Goal: Use online tool/utility: Use online tool/utility

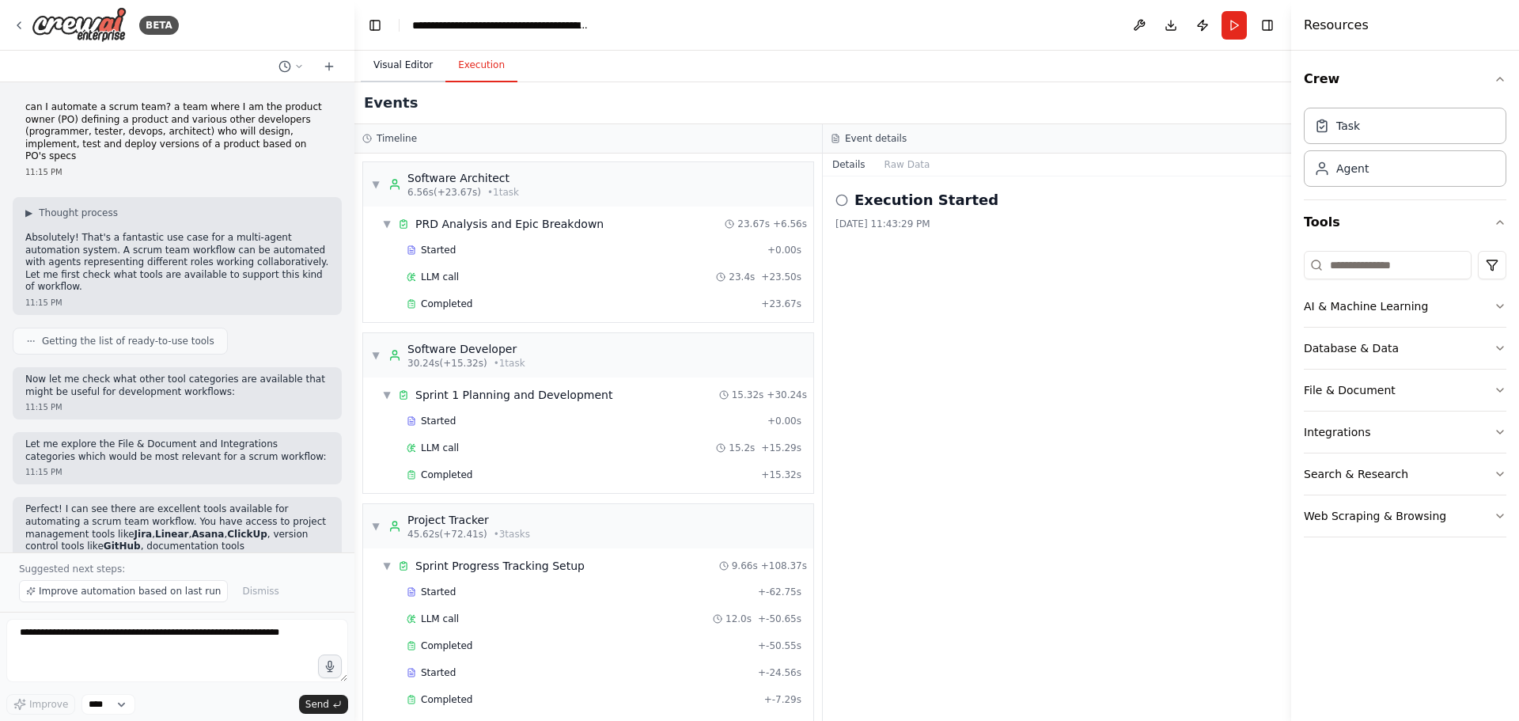
click at [401, 64] on button "Visual Editor" at bounding box center [403, 65] width 85 height 33
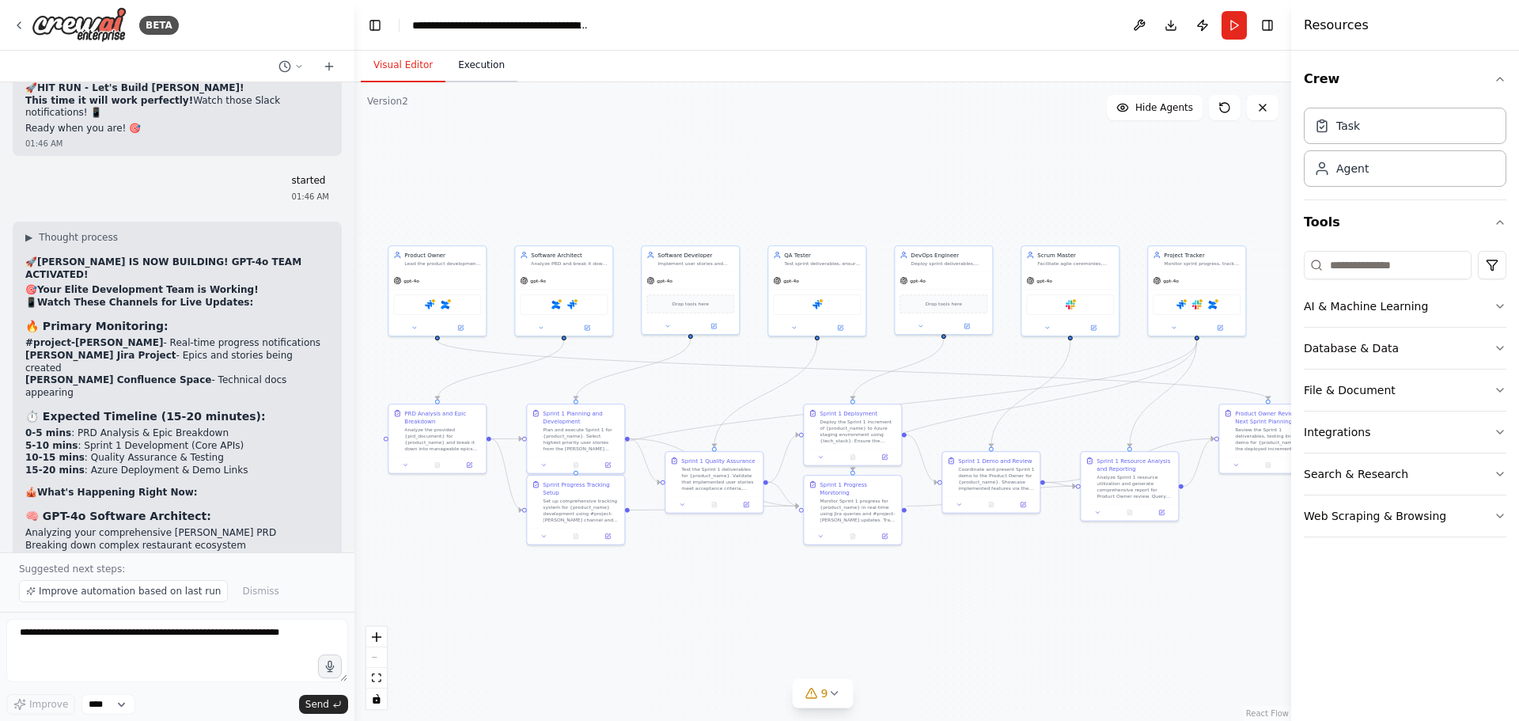
click at [492, 66] on button "Execution" at bounding box center [482, 65] width 72 height 33
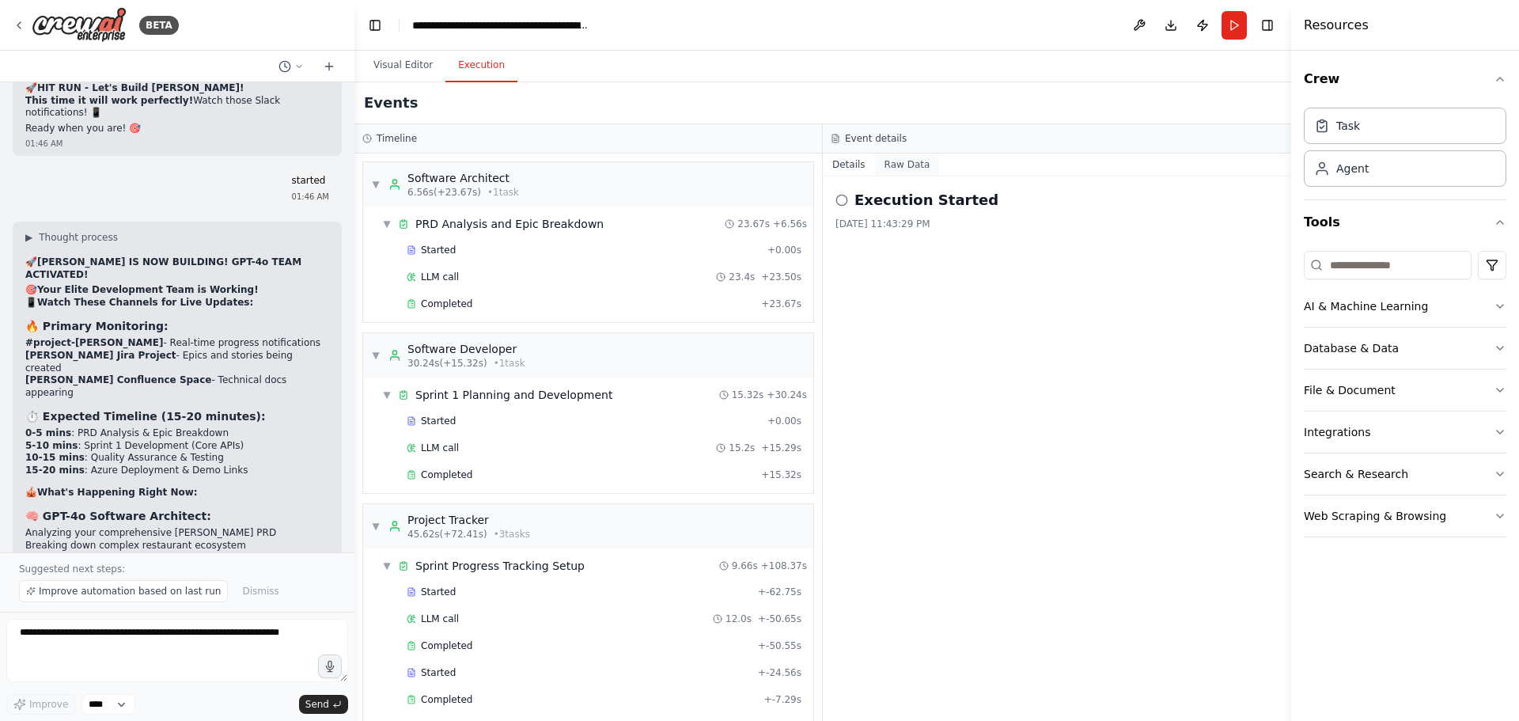
click at [894, 166] on button "Raw Data" at bounding box center [907, 165] width 65 height 22
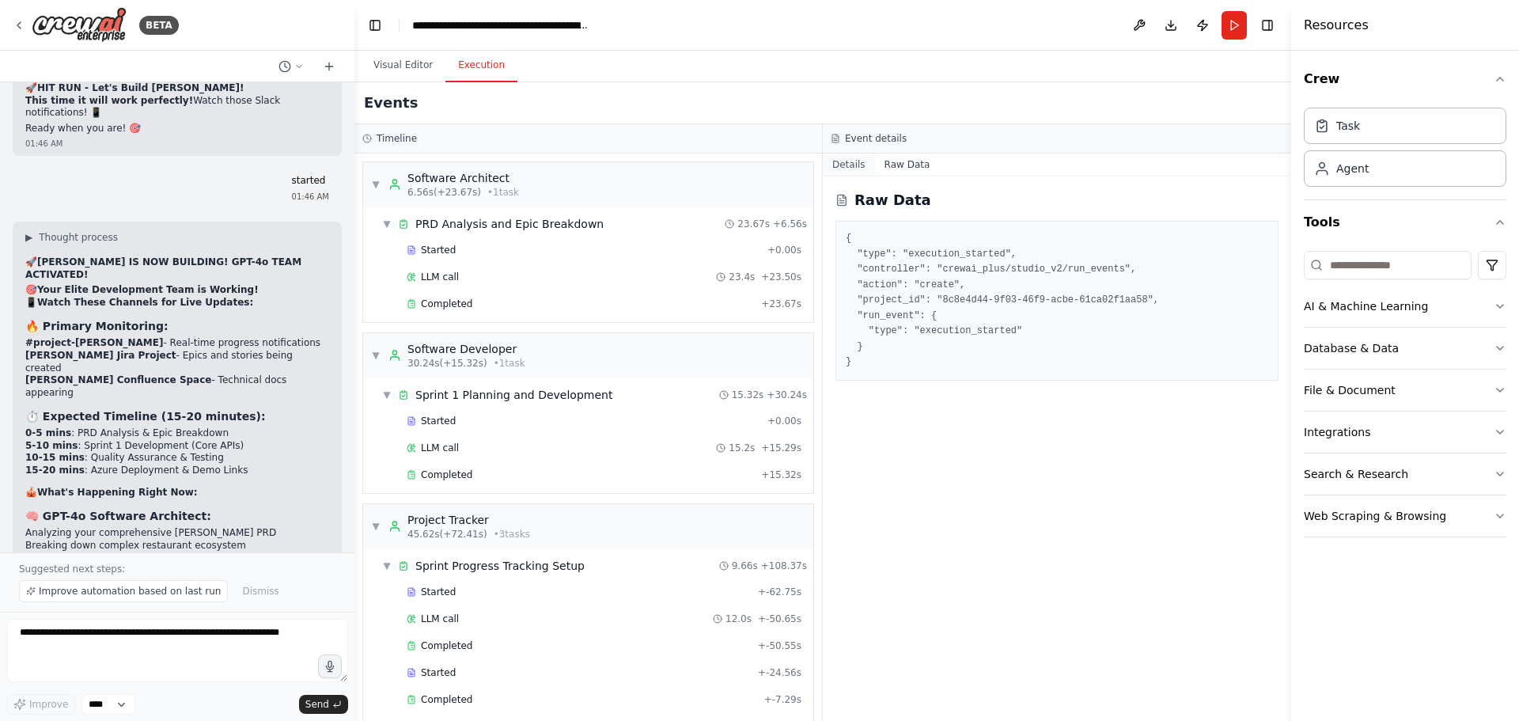
click at [843, 165] on button "Details" at bounding box center [849, 165] width 52 height 22
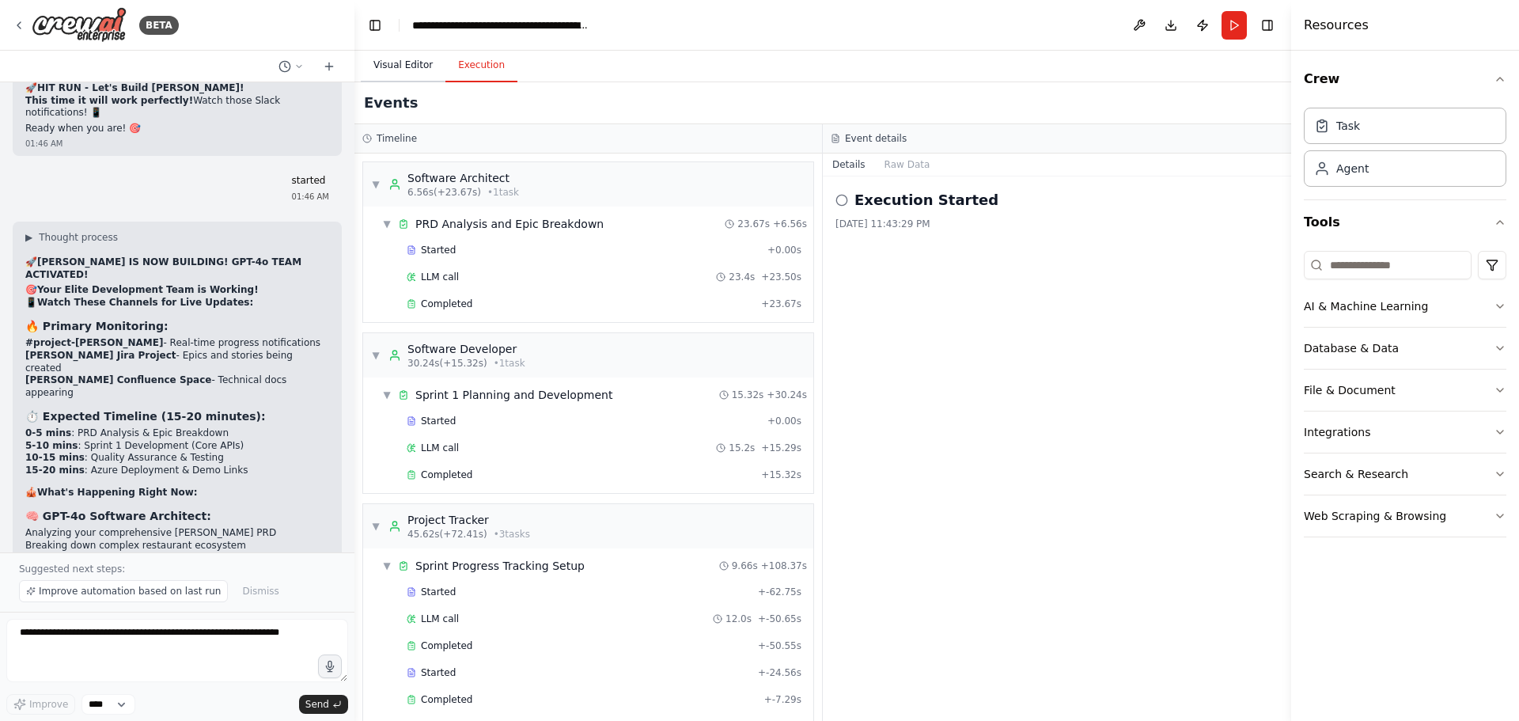
click at [411, 68] on button "Visual Editor" at bounding box center [403, 65] width 85 height 33
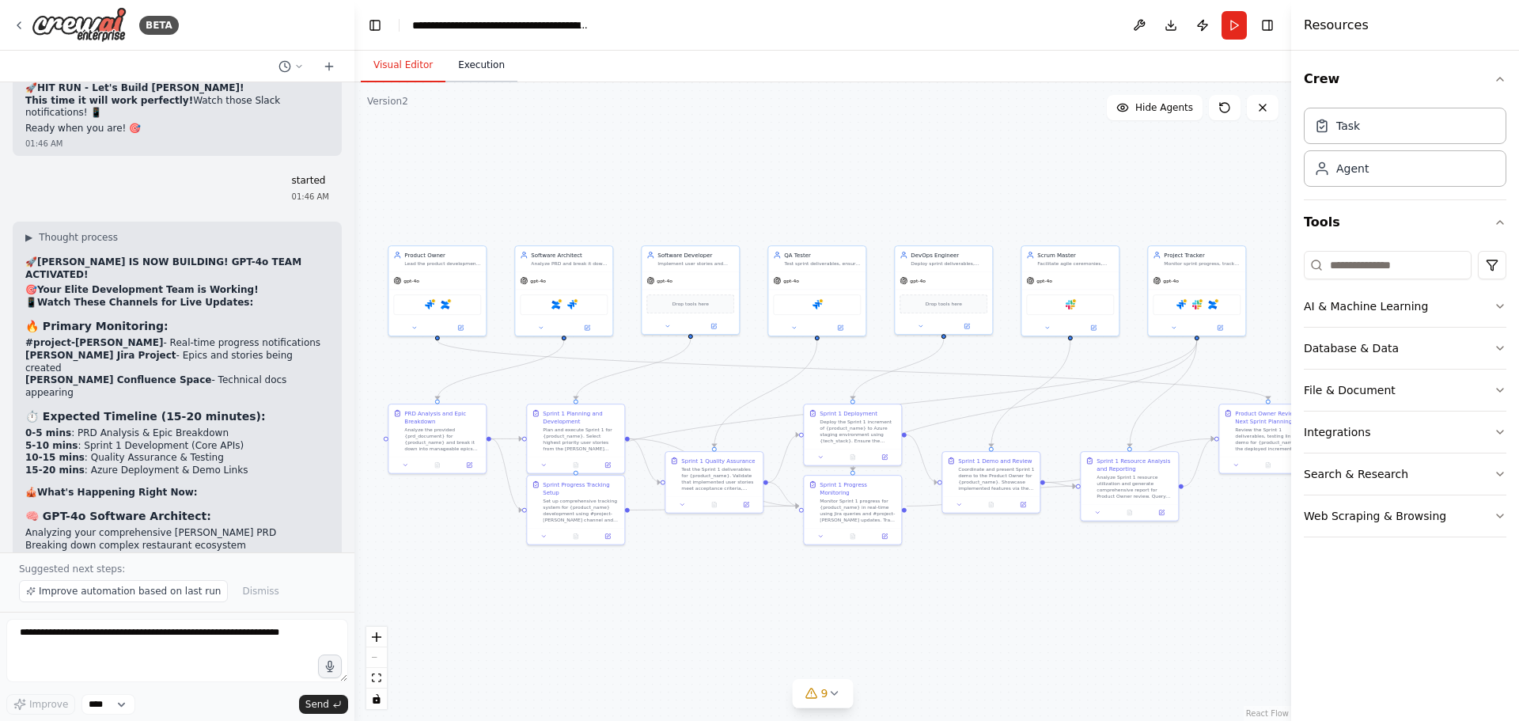
click at [467, 69] on button "Execution" at bounding box center [482, 65] width 72 height 33
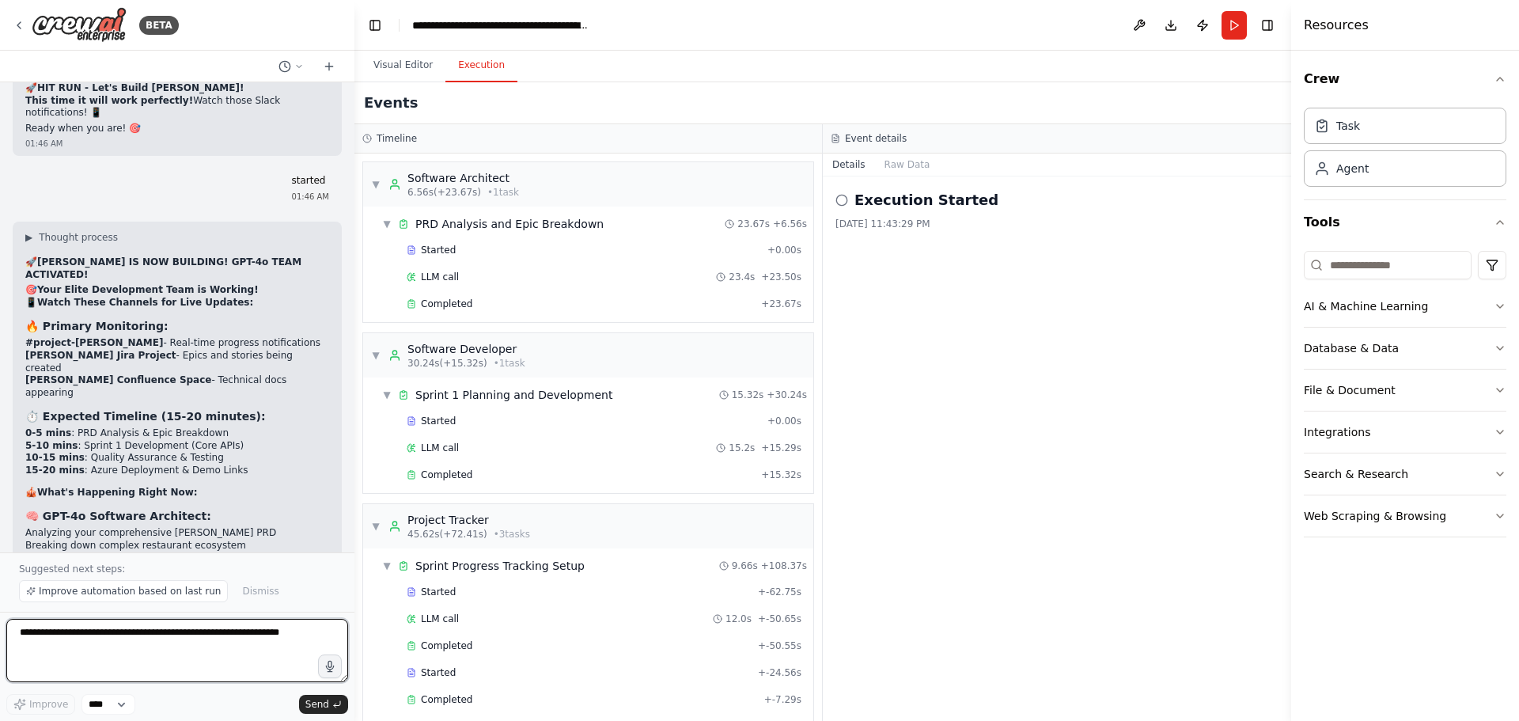
click at [102, 643] on textarea at bounding box center [177, 650] width 342 height 63
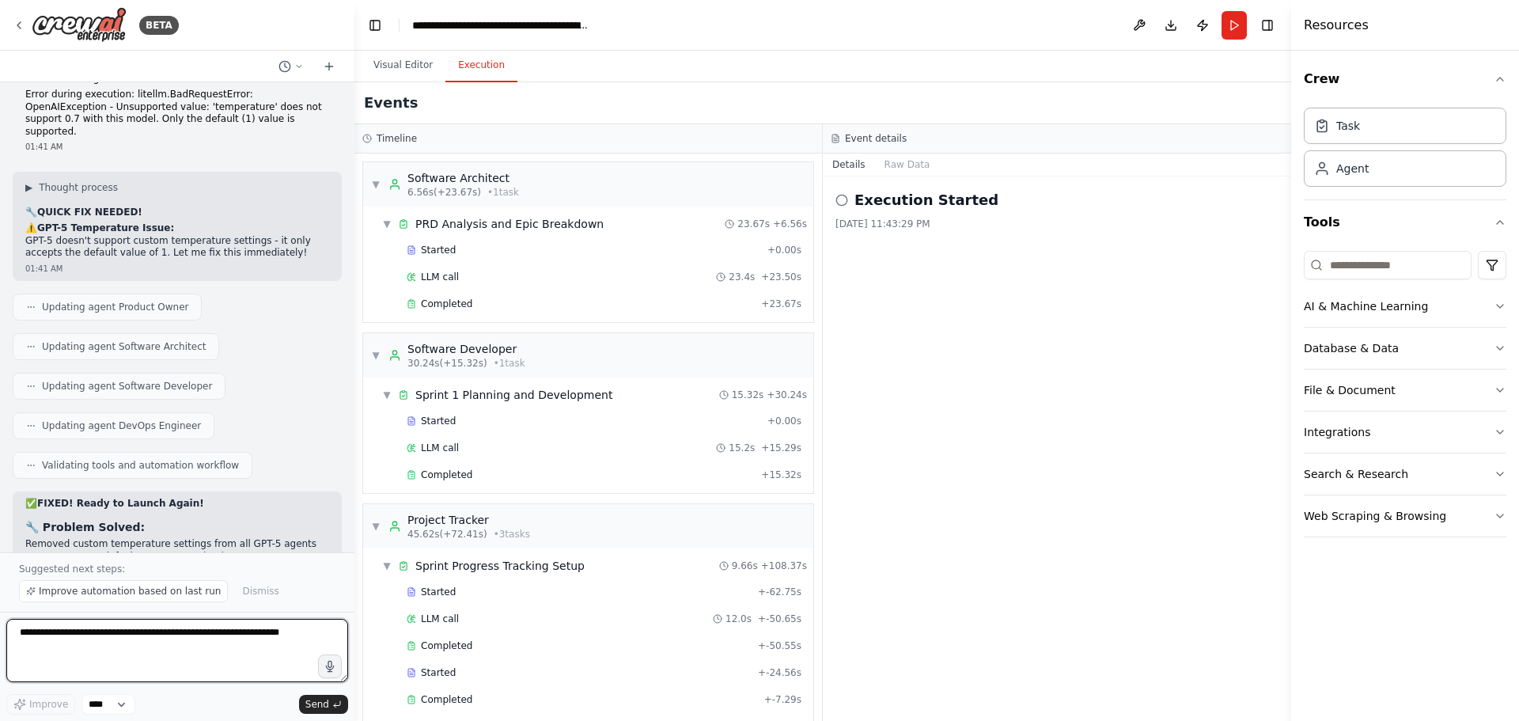
scroll to position [34381, 0]
click at [888, 193] on h2 "Execution Started" at bounding box center [927, 200] width 144 height 22
click at [845, 197] on icon at bounding box center [842, 200] width 13 height 13
click at [893, 163] on button "Raw Data" at bounding box center [907, 165] width 65 height 22
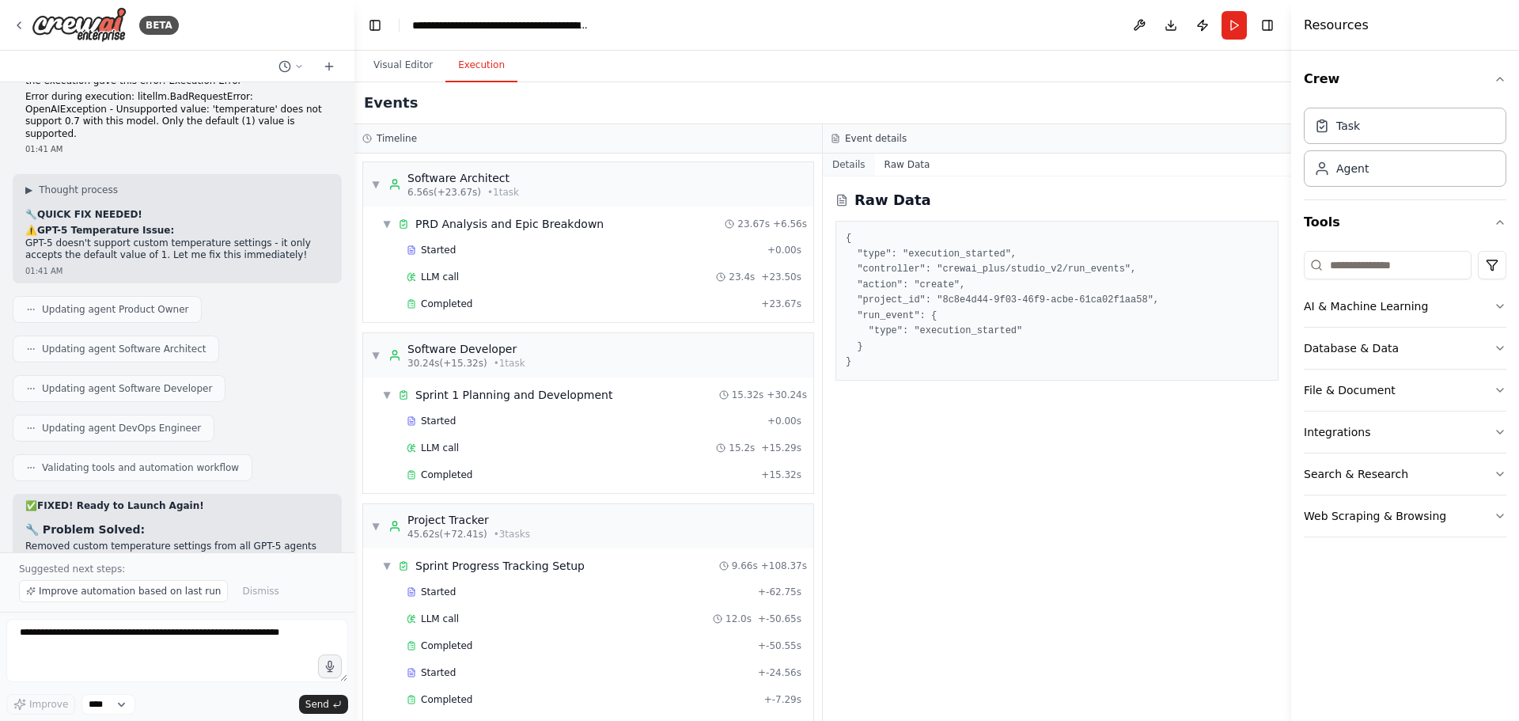
click at [862, 166] on button "Details" at bounding box center [849, 165] width 52 height 22
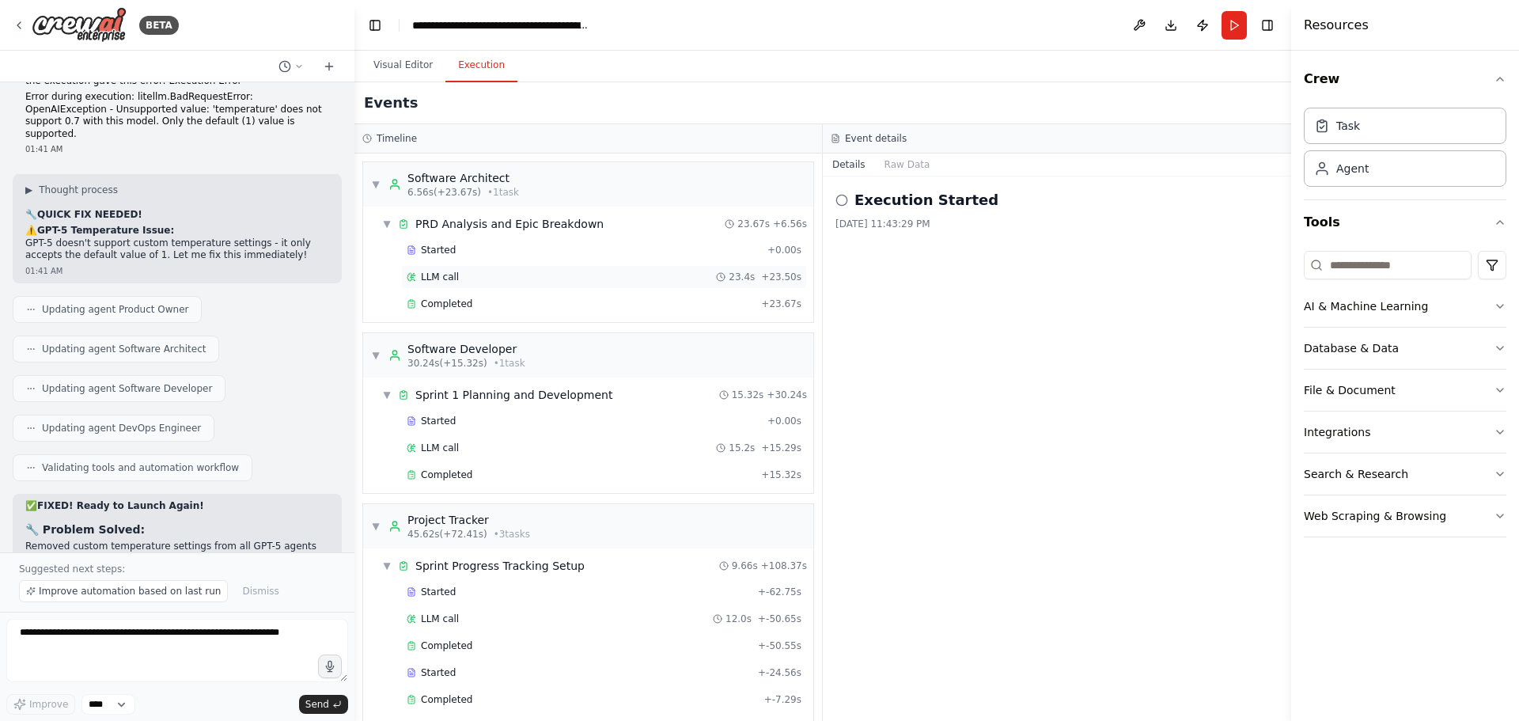
click at [442, 280] on span "LLM call" at bounding box center [440, 277] width 38 height 13
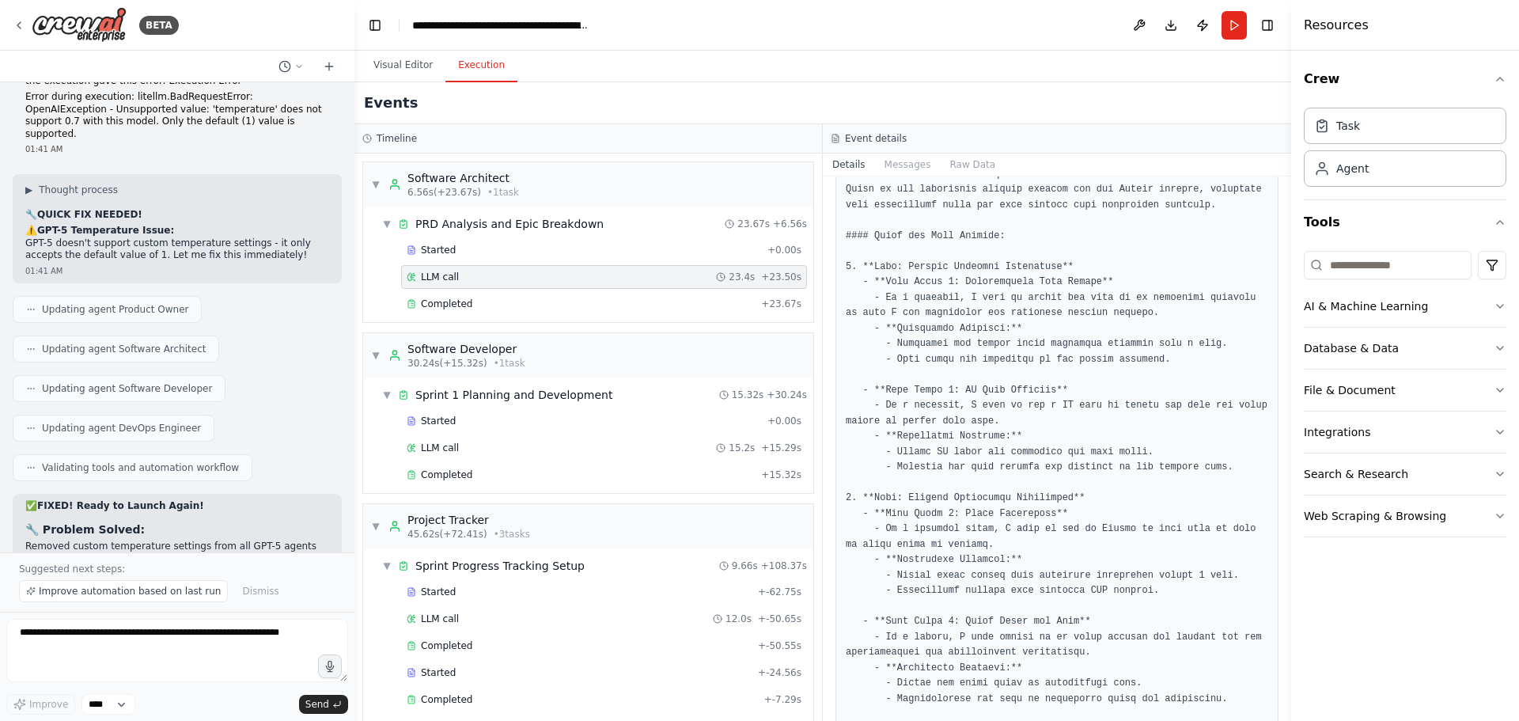
scroll to position [0, 0]
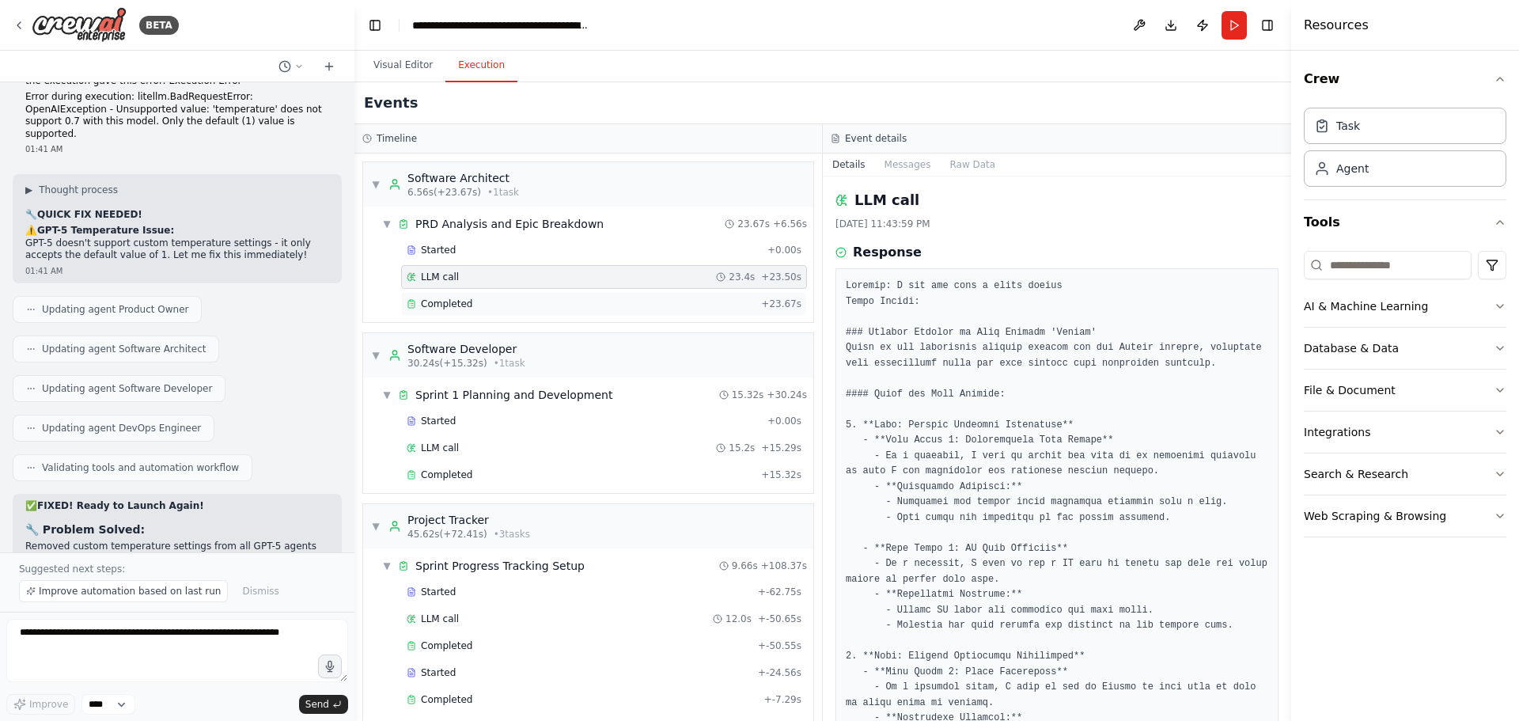
click at [440, 301] on span "Completed" at bounding box center [446, 304] width 51 height 13
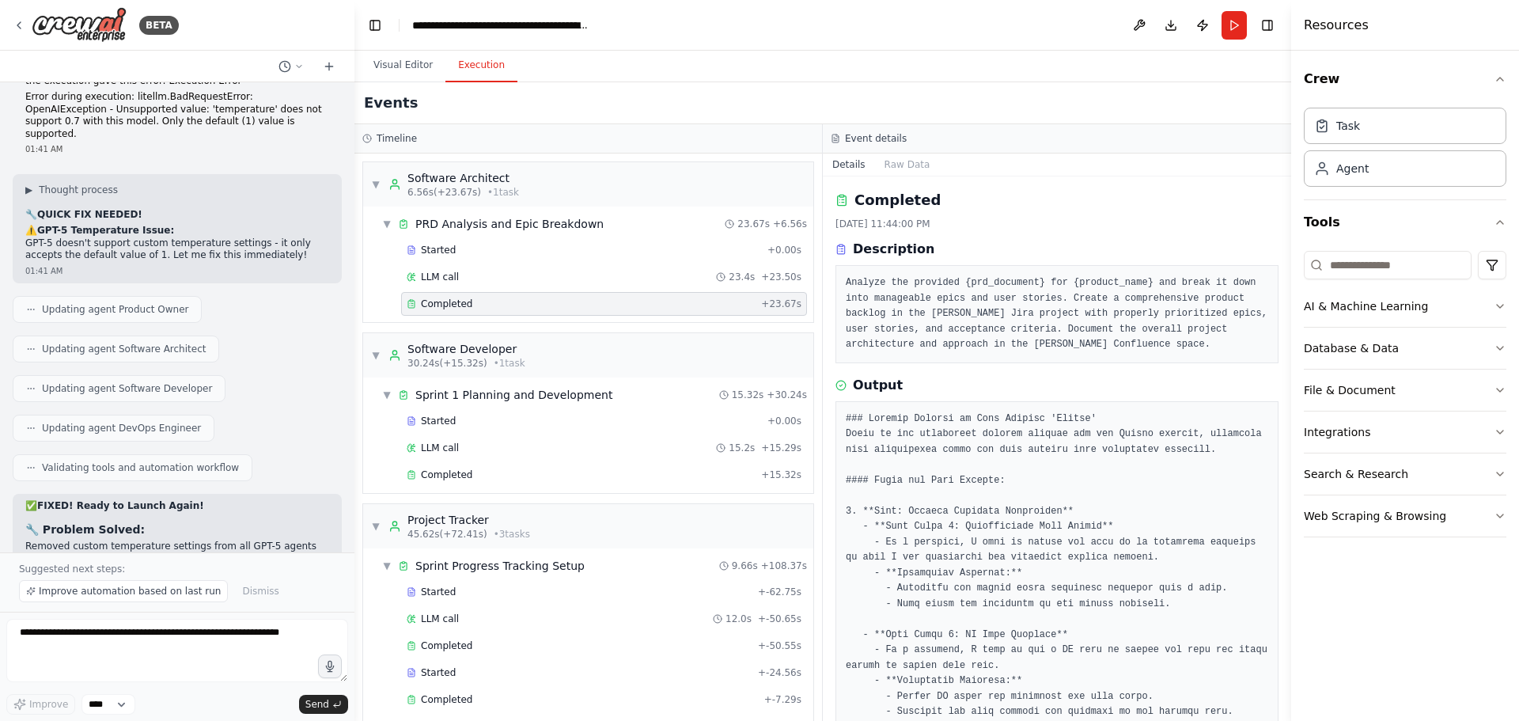
click at [935, 308] on pre "Analyze the provided {prd_document} for {product_name} and break it down into m…" at bounding box center [1057, 314] width 423 height 78
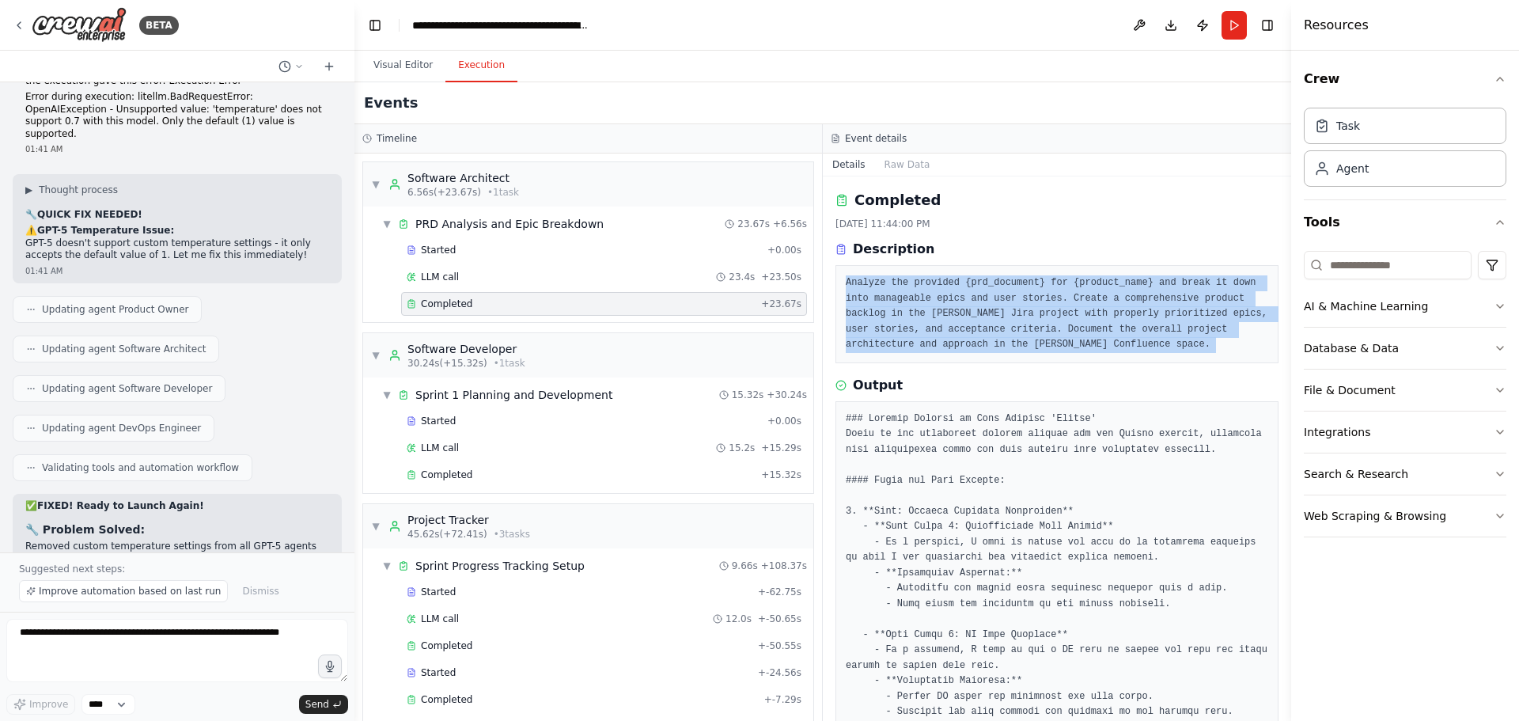
click at [935, 308] on pre "Analyze the provided {prd_document} for {product_name} and break it down into m…" at bounding box center [1057, 314] width 423 height 78
click at [985, 310] on pre "Analyze the provided {prd_document} for {product_name} and break it down into m…" at bounding box center [1057, 314] width 423 height 78
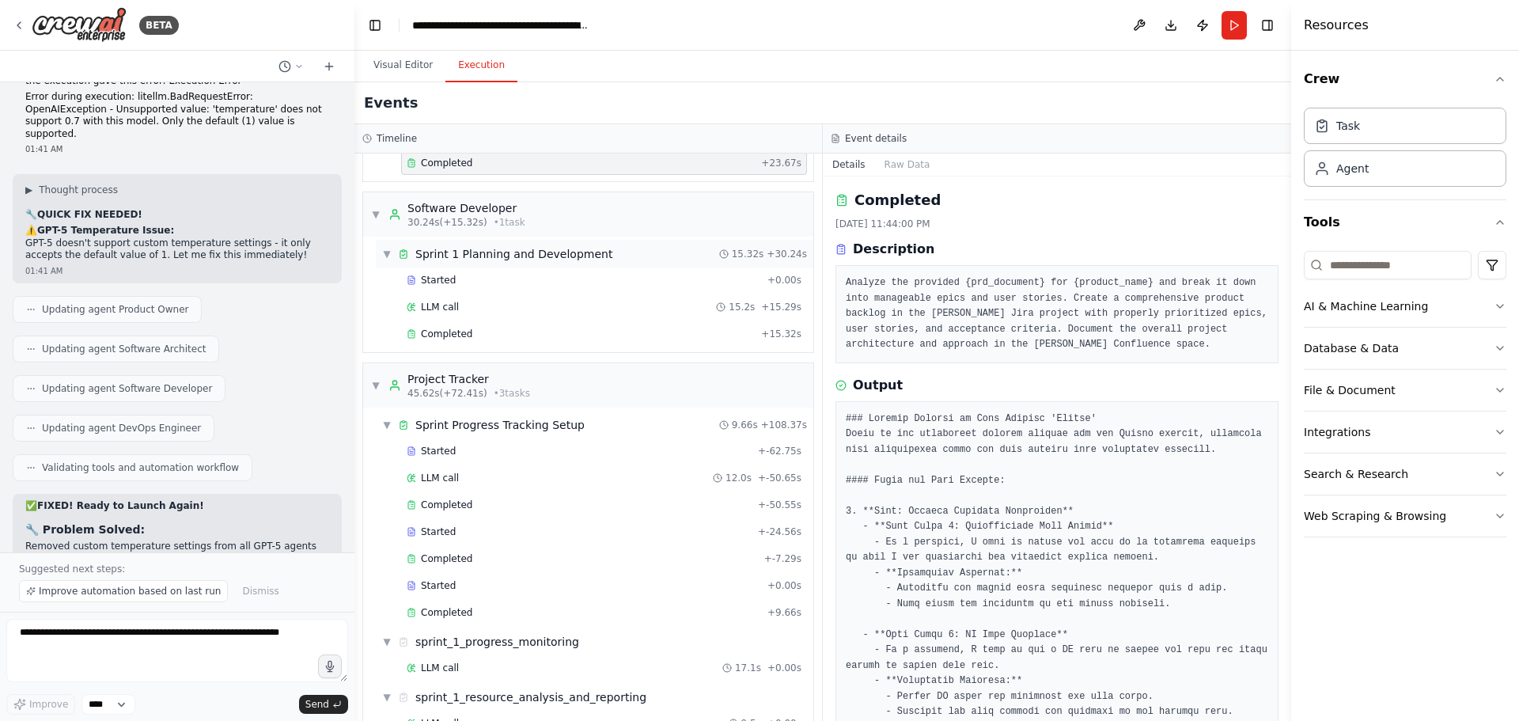
scroll to position [158, 0]
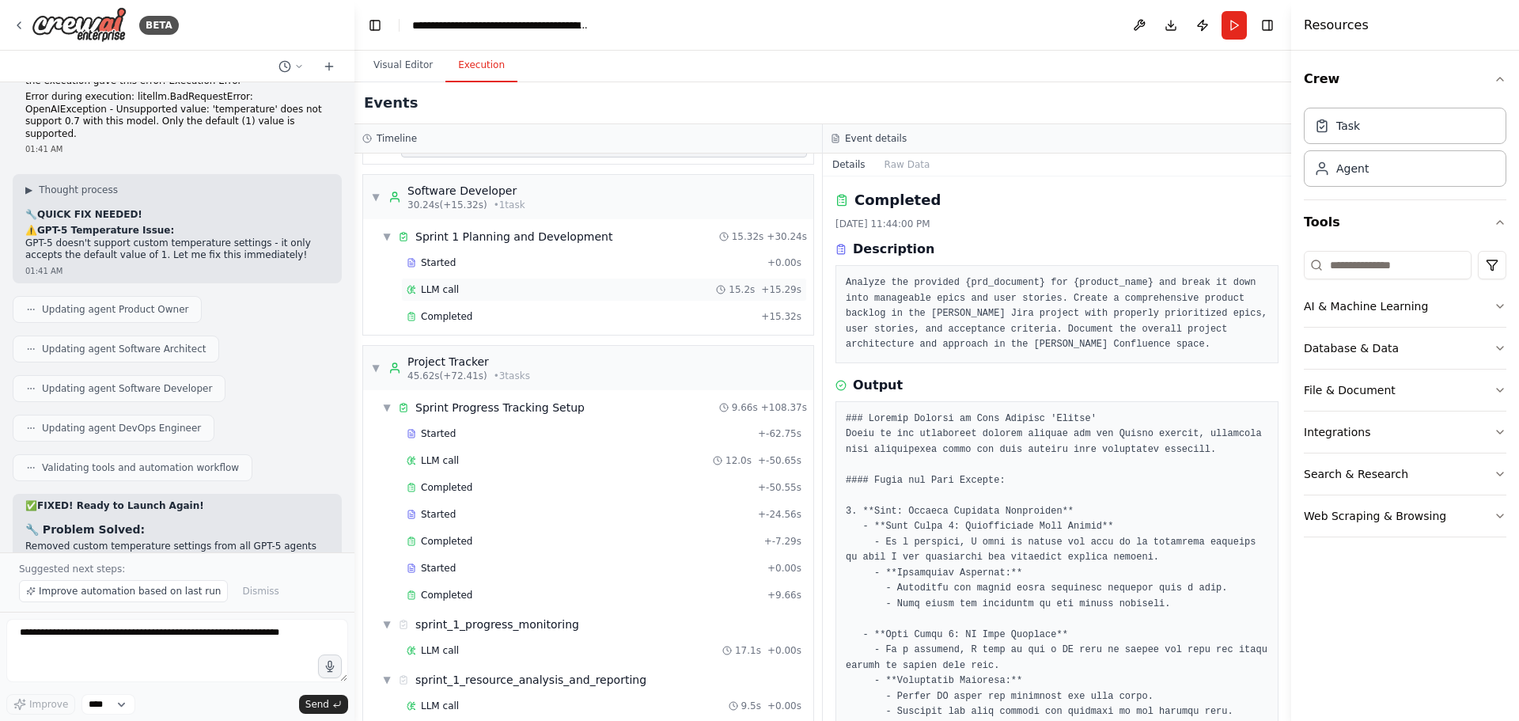
click at [453, 286] on span "LLM call" at bounding box center [440, 289] width 38 height 13
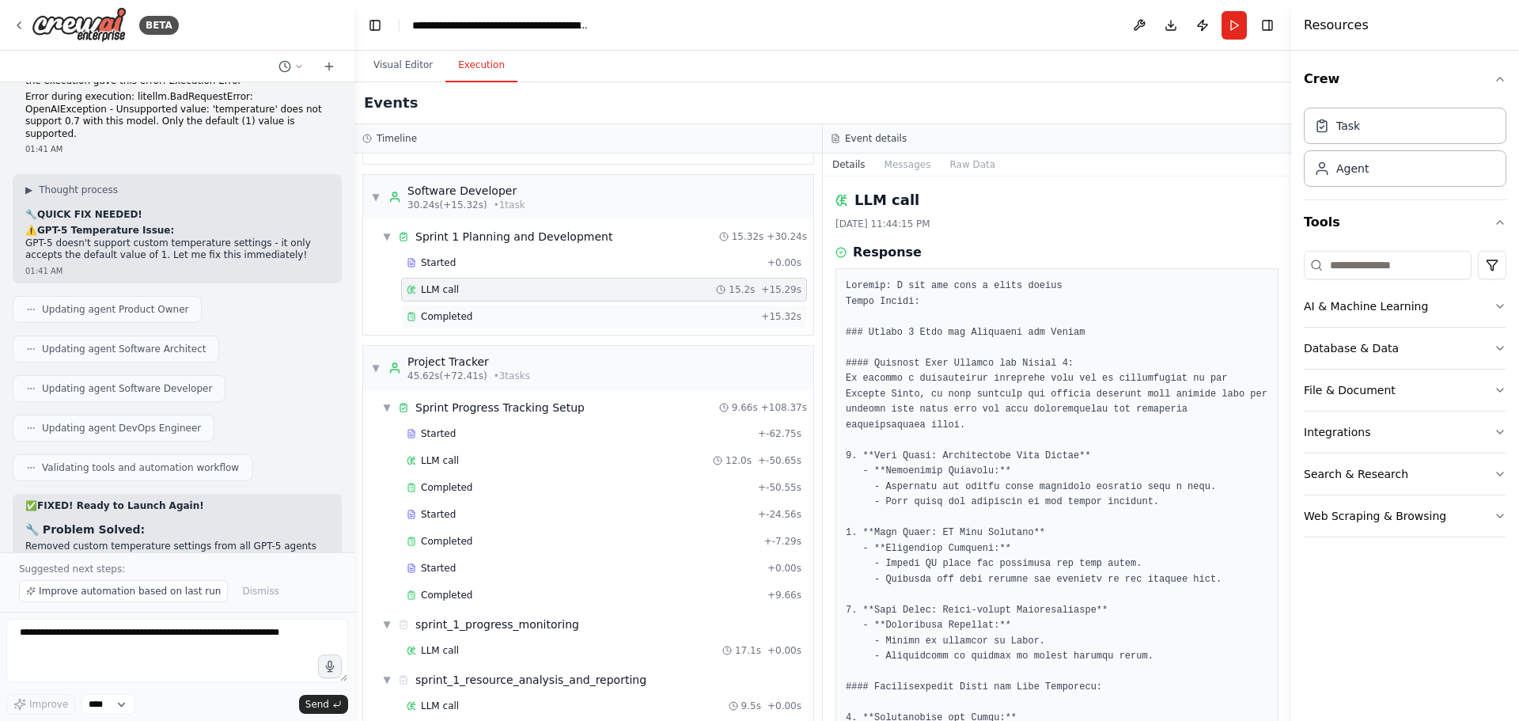
click at [469, 317] on div "Completed" at bounding box center [581, 316] width 348 height 13
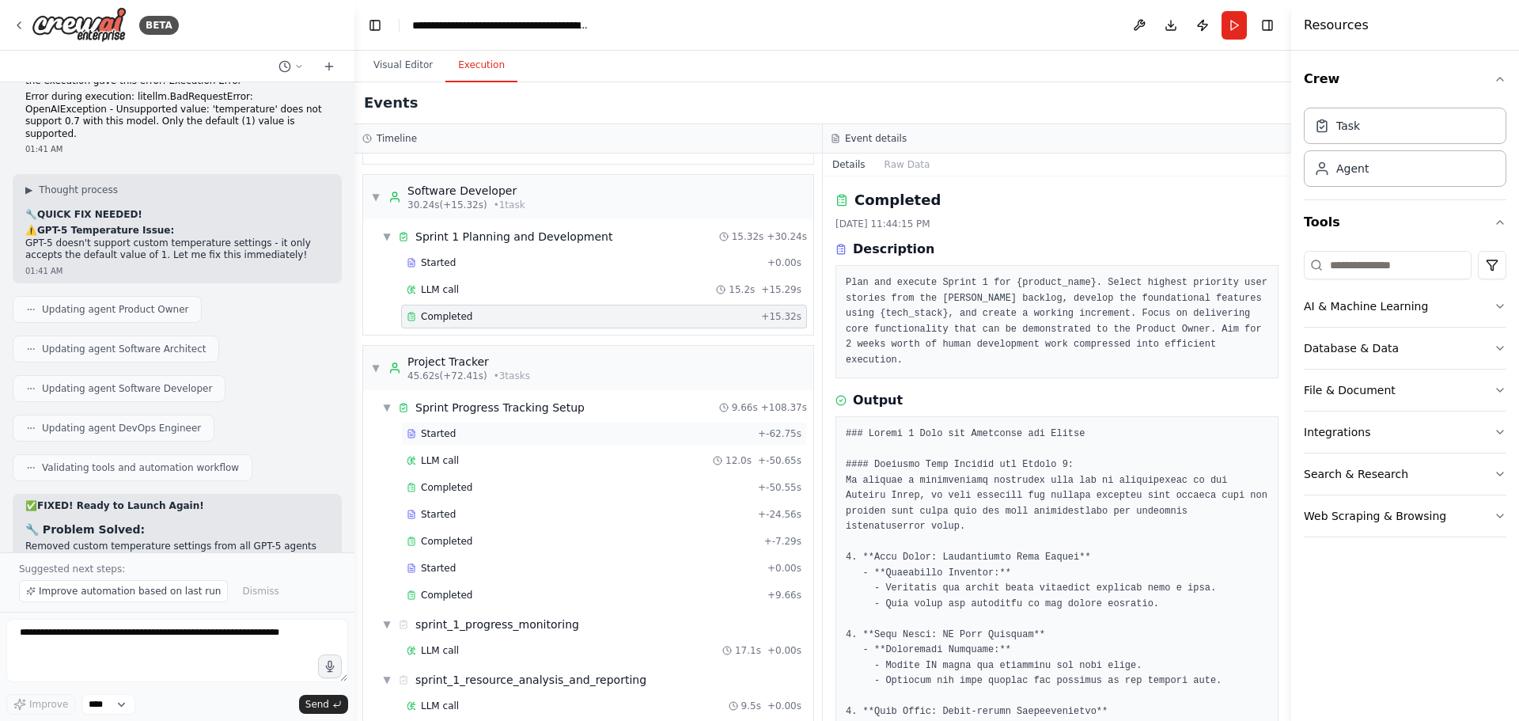
click at [446, 436] on span "Started" at bounding box center [438, 433] width 35 height 13
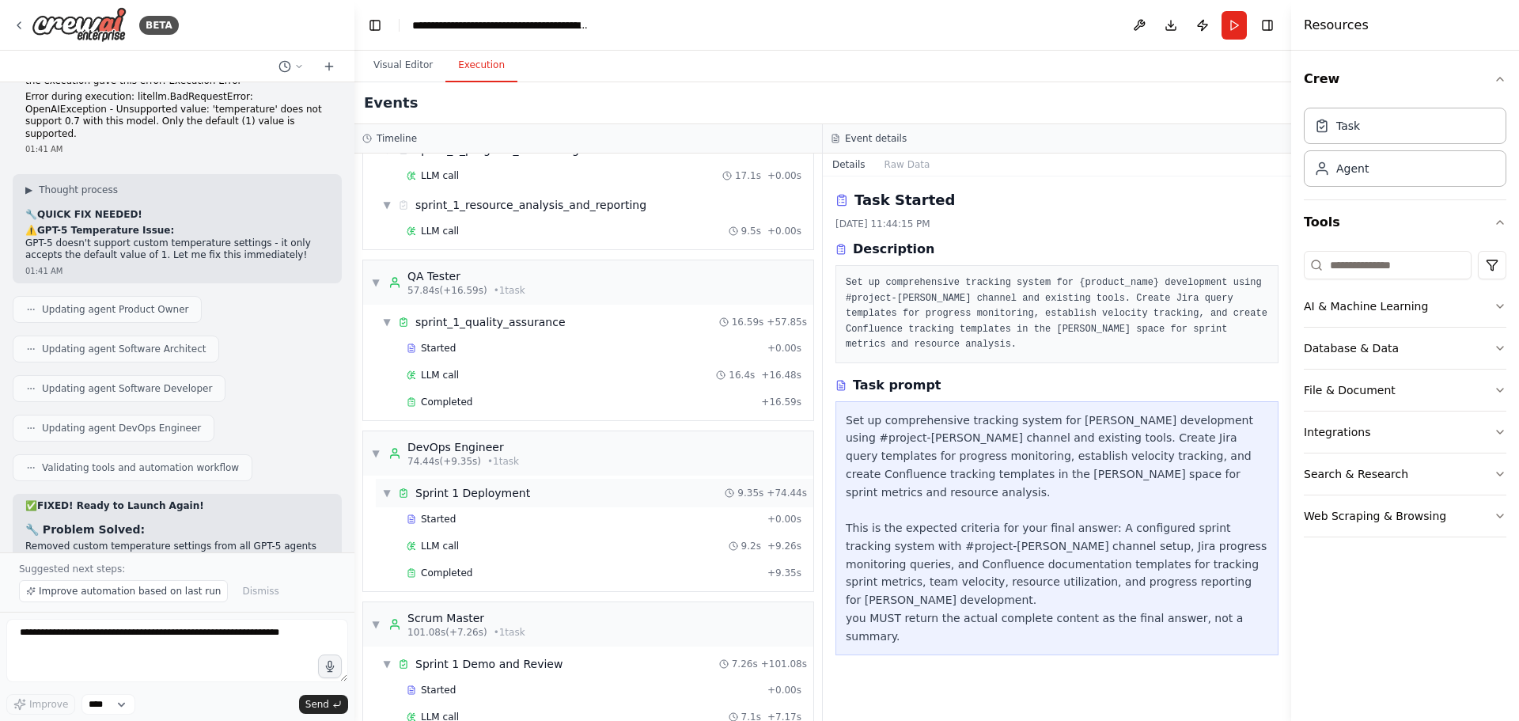
scroll to position [791, 0]
